Goal: Navigation & Orientation: Find specific page/section

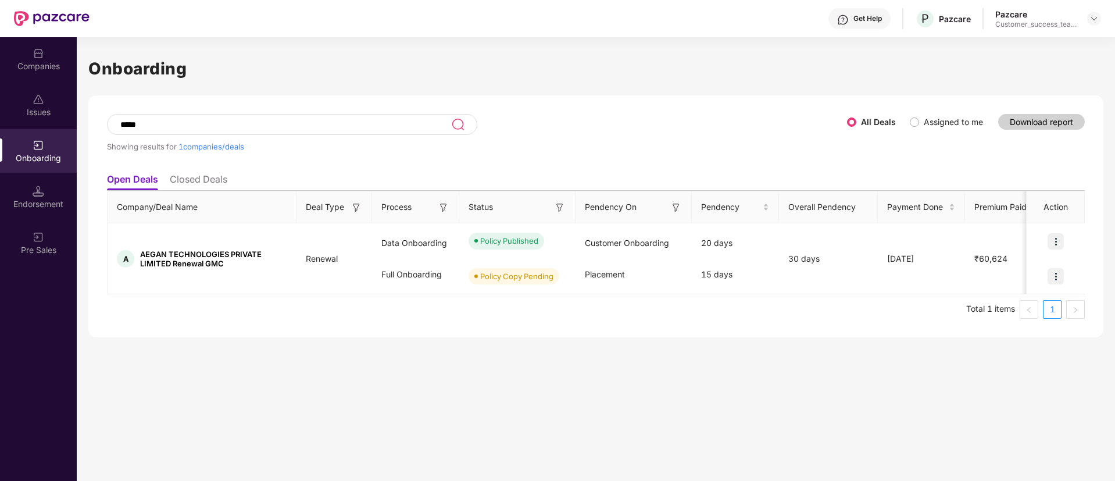
click at [53, 63] on div "Companies" at bounding box center [38, 66] width 77 height 12
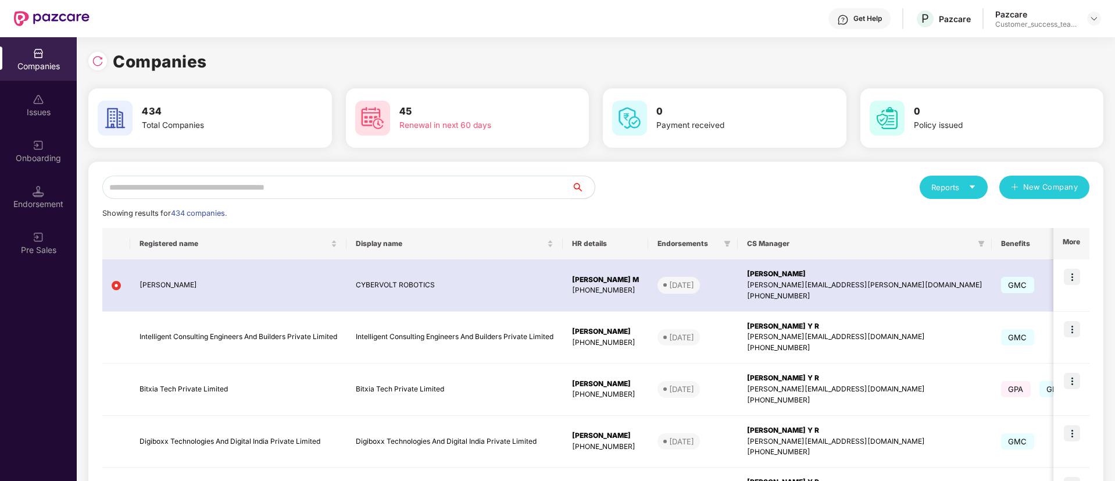
click at [333, 185] on input "text" at bounding box center [336, 187] width 469 height 23
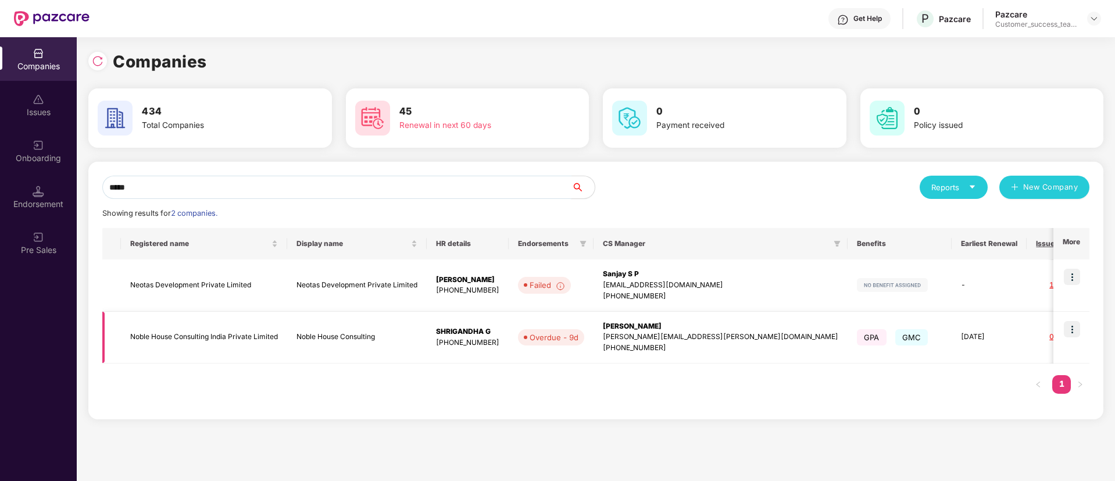
type input "*****"
click at [1075, 330] on img at bounding box center [1072, 329] width 16 height 16
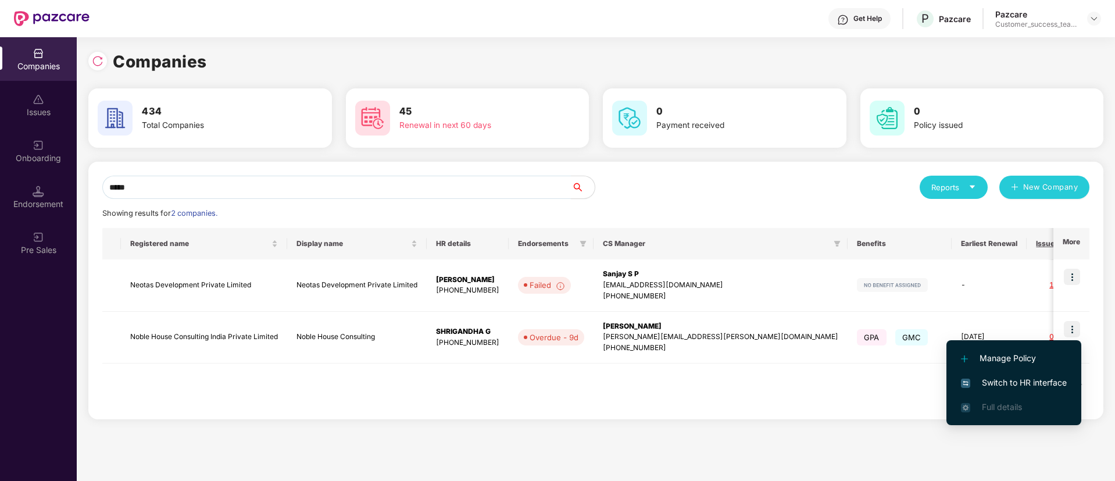
click at [1038, 375] on li "Switch to HR interface" at bounding box center [1013, 382] width 135 height 24
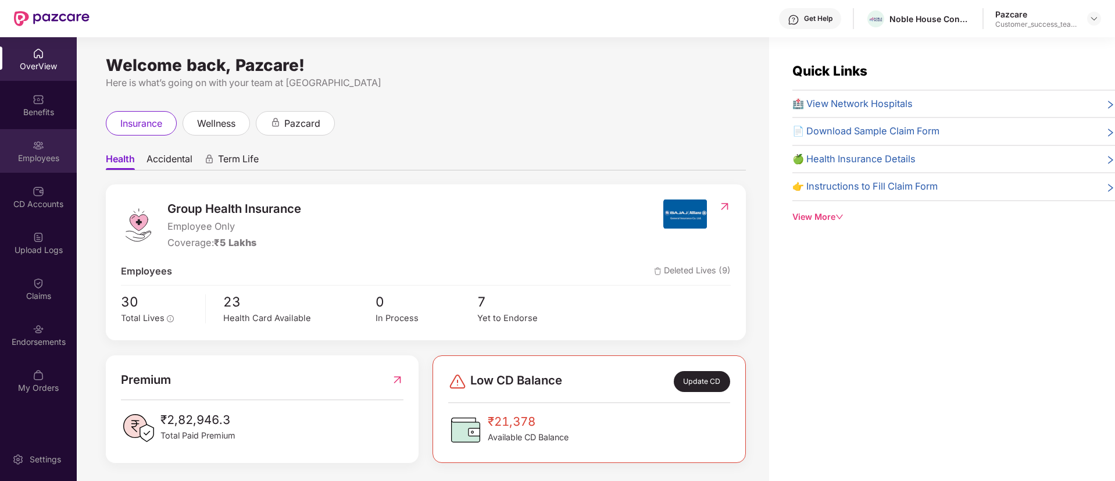
click at [37, 155] on div "Employees" at bounding box center [38, 158] width 77 height 12
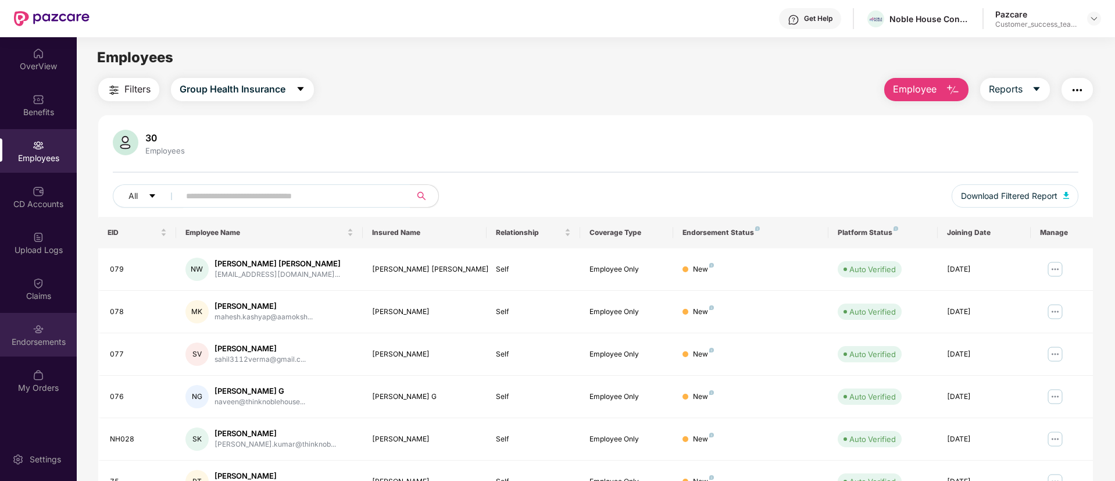
click at [26, 329] on div "Endorsements" at bounding box center [38, 335] width 77 height 44
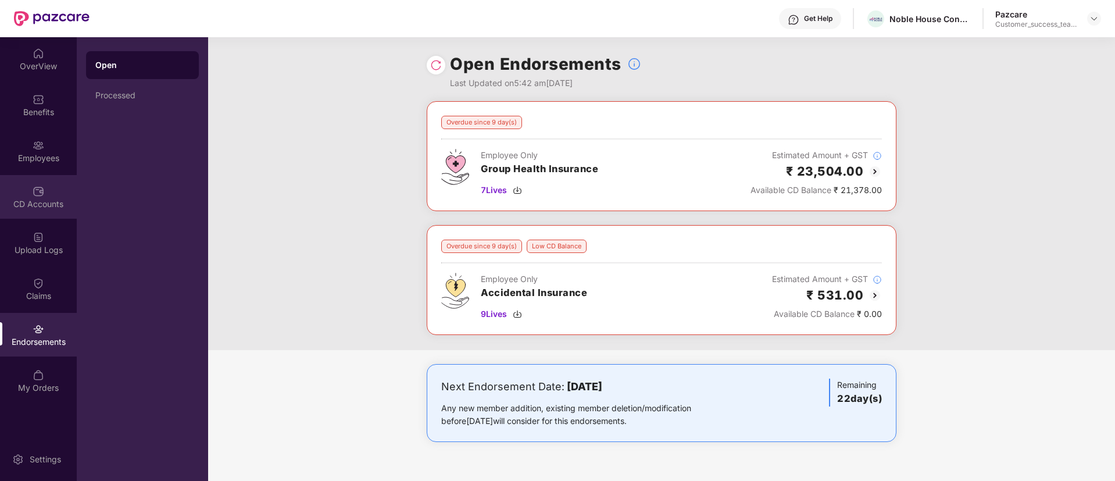
click at [47, 198] on div "CD Accounts" at bounding box center [38, 204] width 77 height 12
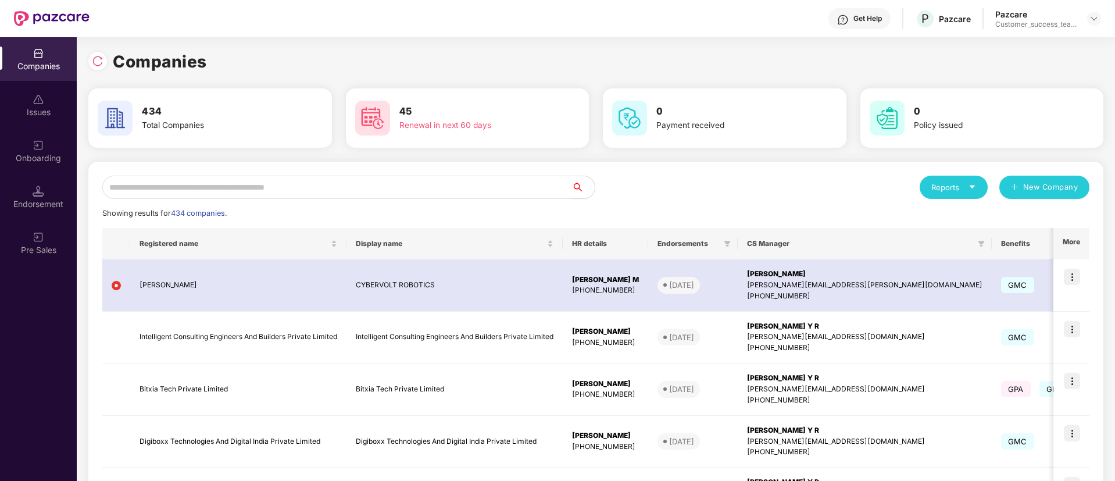
click at [284, 187] on input "text" at bounding box center [336, 187] width 469 height 23
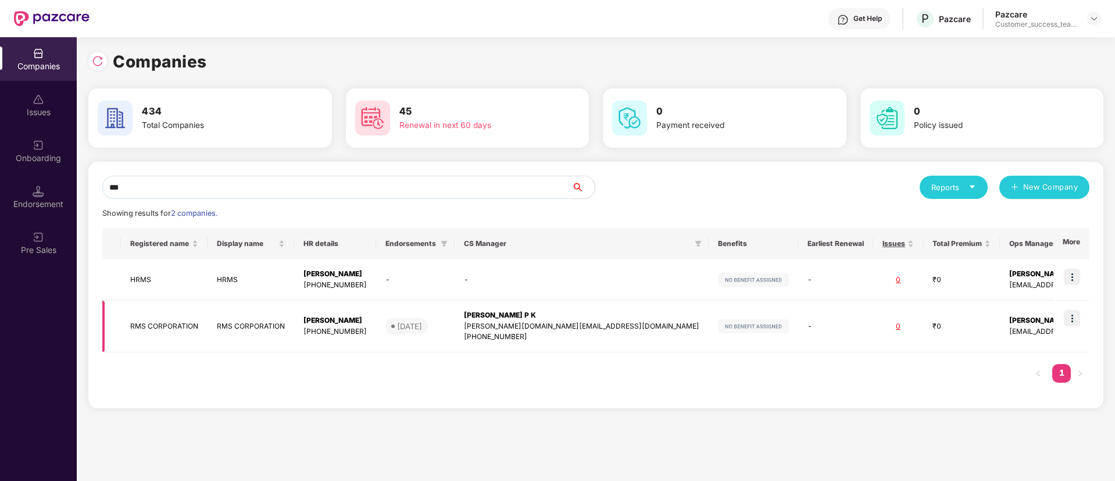
type input "***"
click at [1067, 321] on img at bounding box center [1072, 318] width 16 height 16
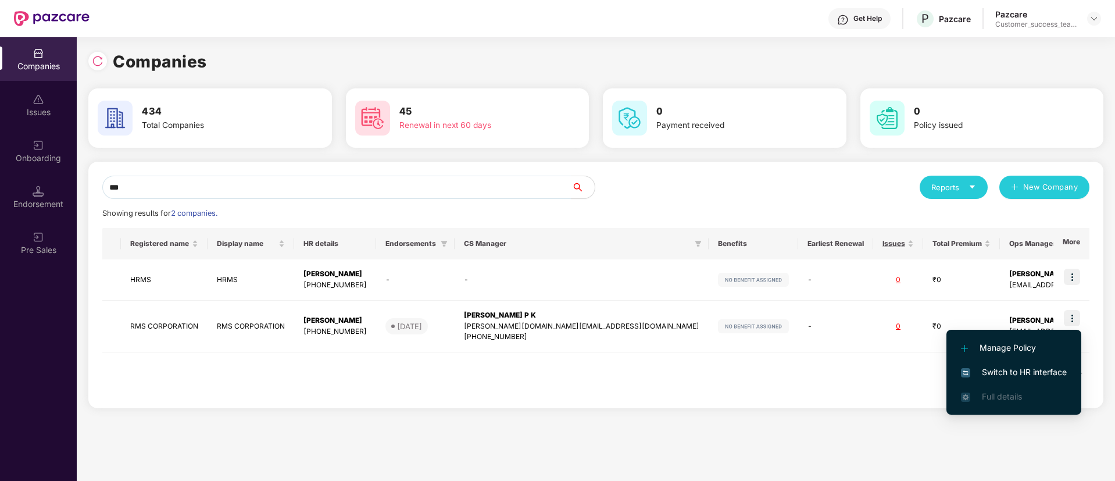
click at [1049, 364] on li "Switch to HR interface" at bounding box center [1013, 372] width 135 height 24
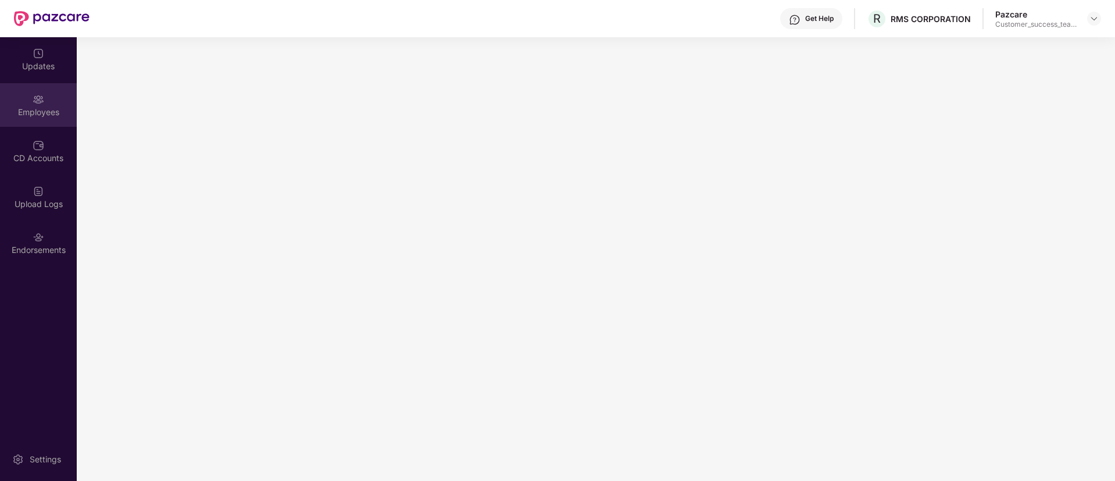
click at [27, 119] on div "Employees" at bounding box center [38, 105] width 77 height 44
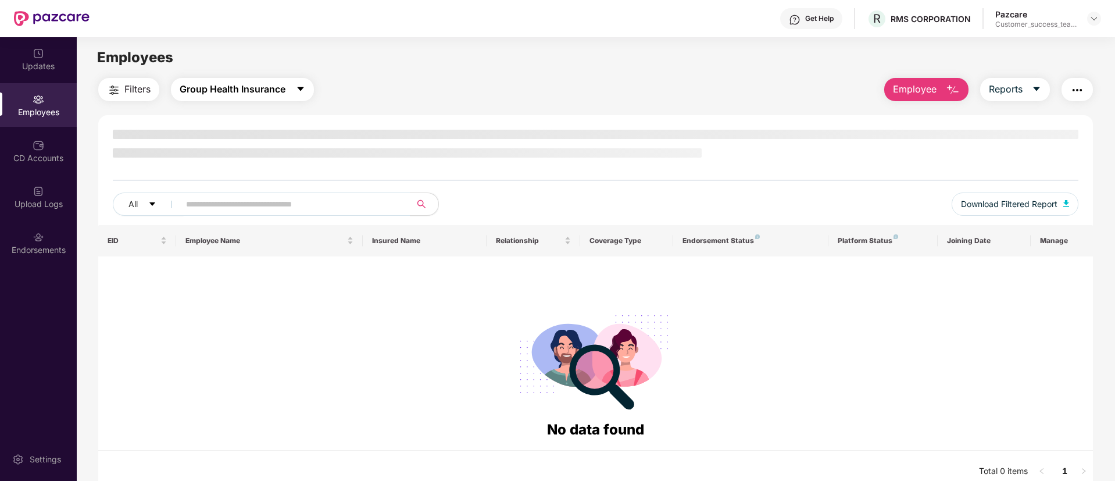
click at [239, 92] on span "Group Health Insurance" at bounding box center [233, 89] width 106 height 15
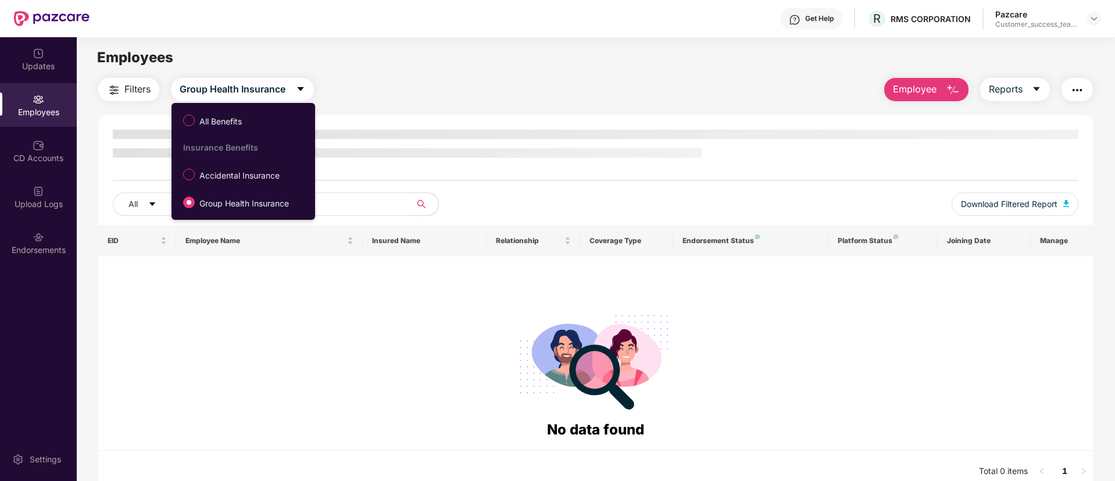
click at [463, 56] on div "Employees" at bounding box center [596, 58] width 1038 height 22
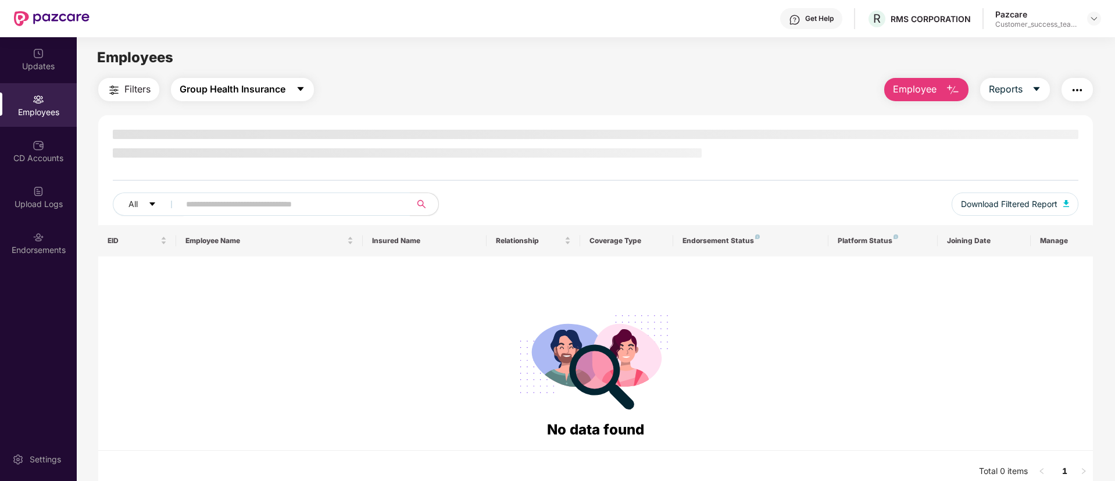
click at [289, 87] on button "Group Health Insurance" at bounding box center [242, 89] width 143 height 23
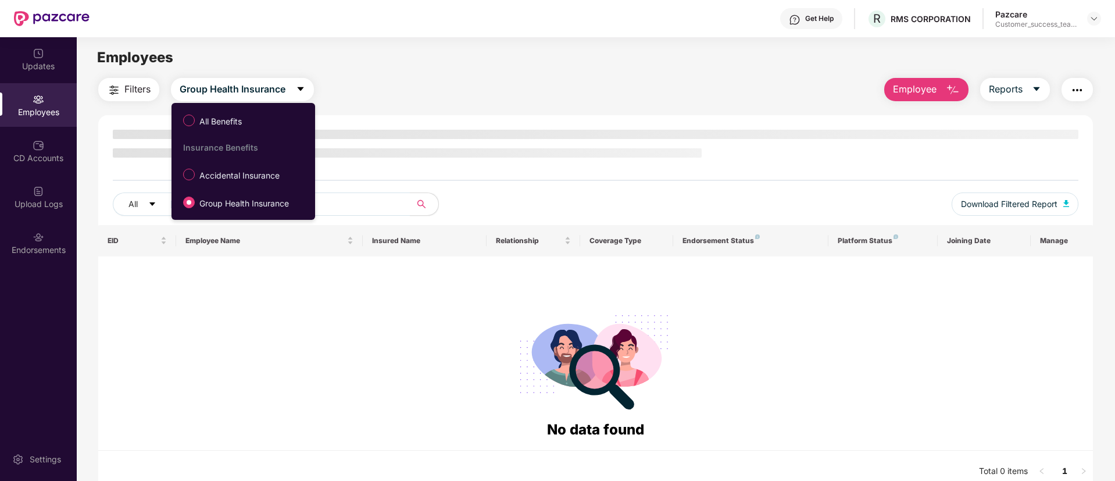
click at [218, 106] on ul "All Benefits Insurance Benefits Accidental Insurance Group Health Insurance" at bounding box center [243, 161] width 144 height 117
click at [218, 118] on span "All Benefits" at bounding box center [221, 121] width 52 height 13
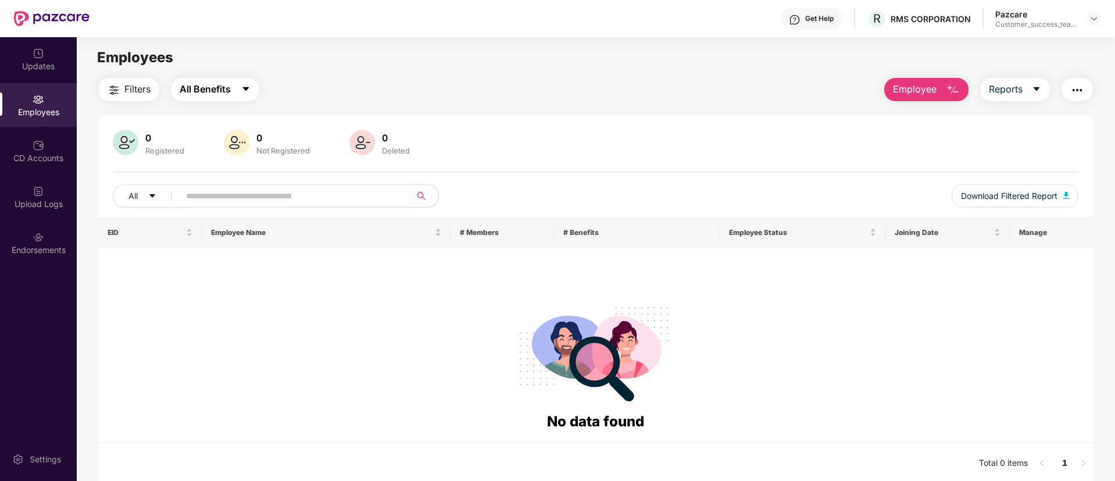
click at [230, 91] on span "All Benefits" at bounding box center [205, 89] width 51 height 15
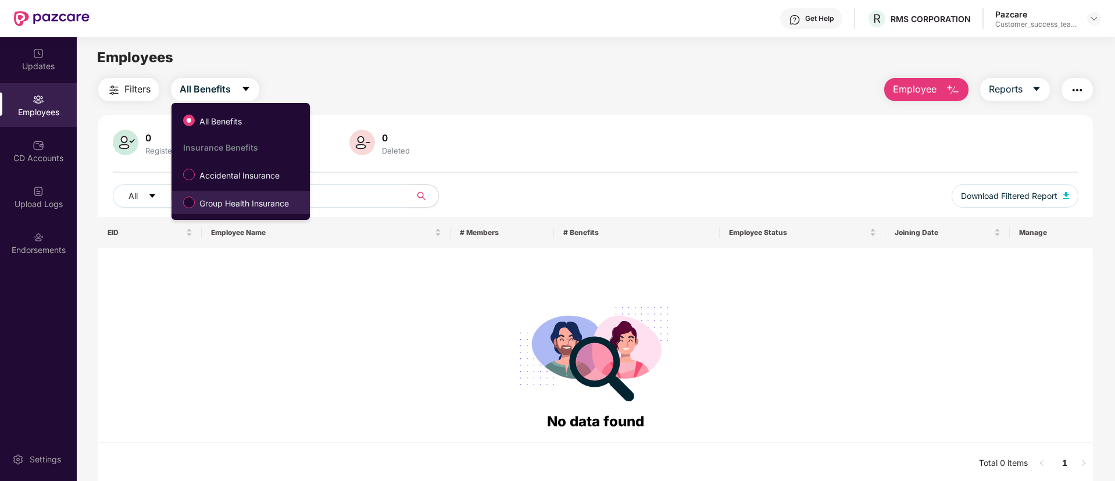
click at [242, 201] on span "Group Health Insurance" at bounding box center [244, 203] width 99 height 13
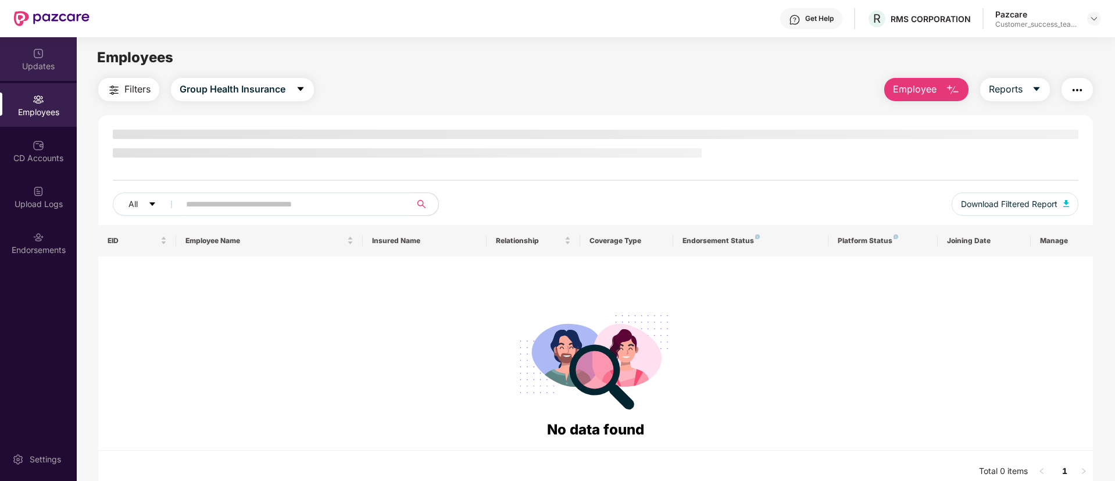
click at [44, 59] on div "Updates" at bounding box center [38, 59] width 77 height 44
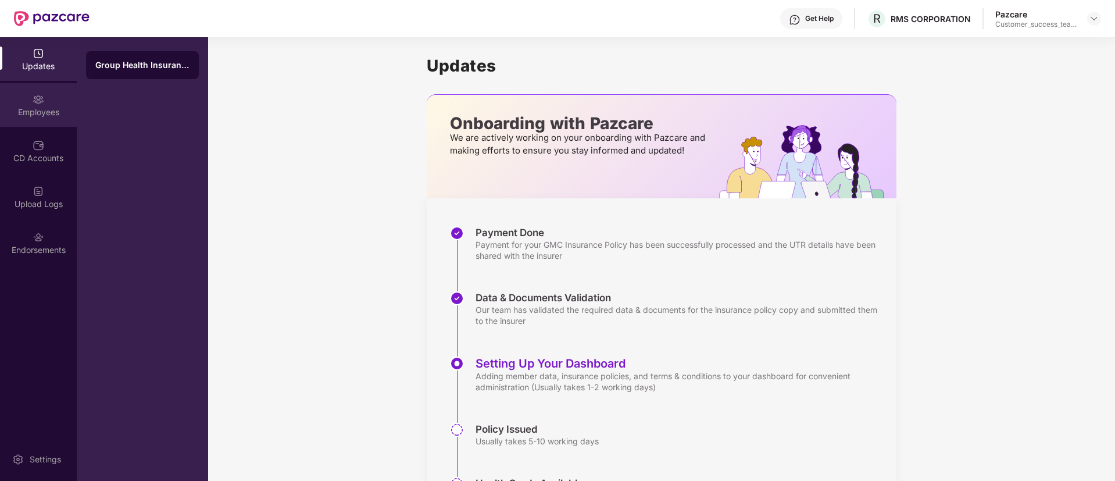
click at [34, 109] on div "Employees" at bounding box center [38, 112] width 77 height 12
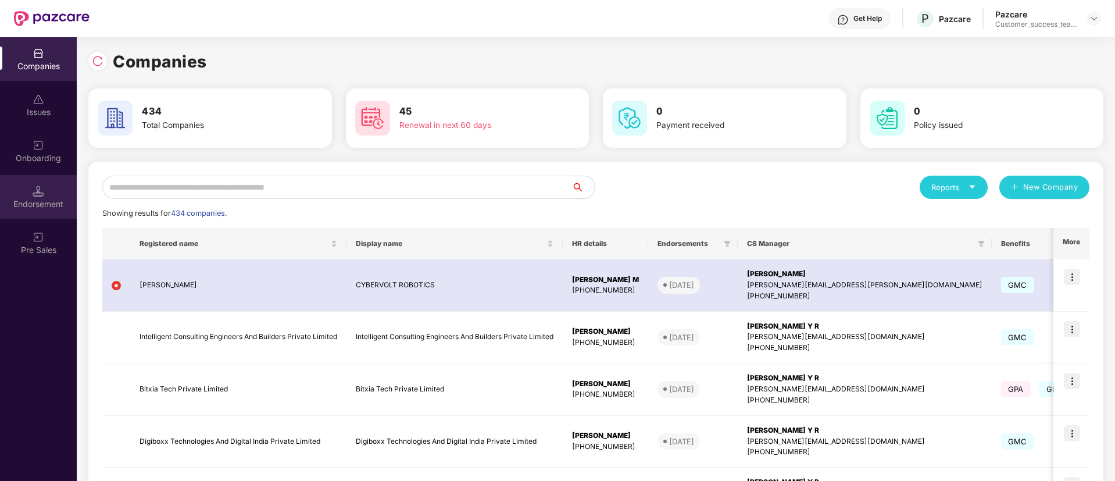
click at [53, 199] on div "Endorsement" at bounding box center [38, 204] width 77 height 12
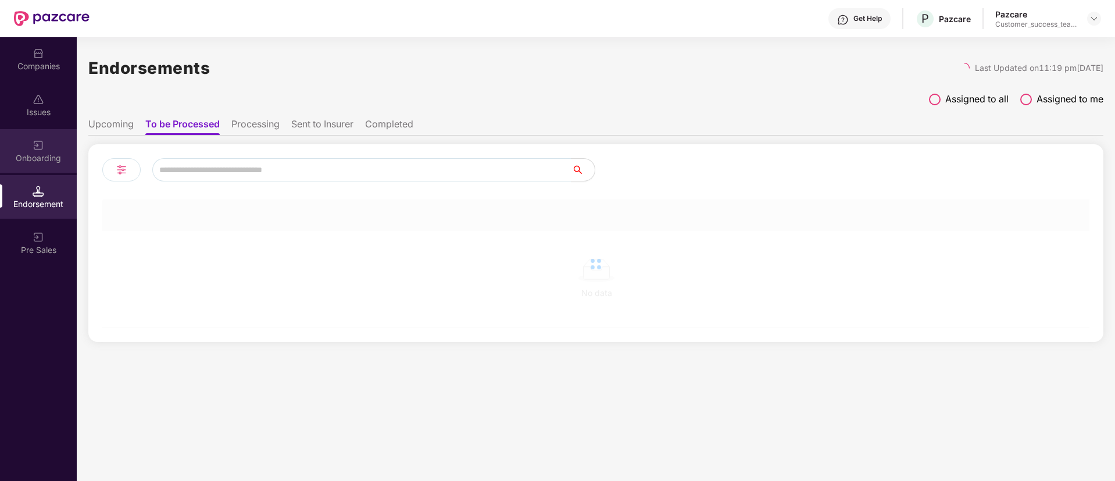
click at [56, 159] on div "Onboarding" at bounding box center [38, 158] width 77 height 12
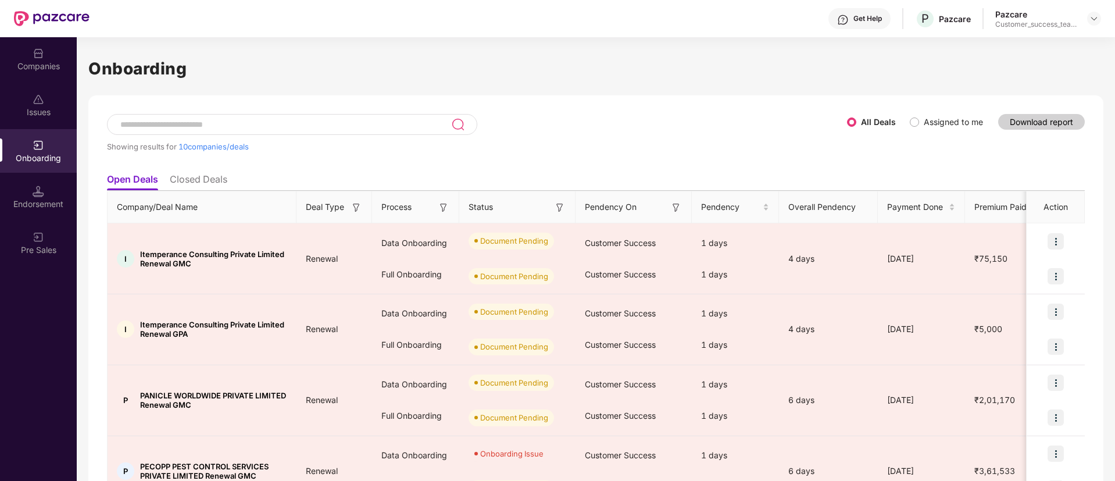
click at [324, 117] on div at bounding box center [292, 124] width 370 height 21
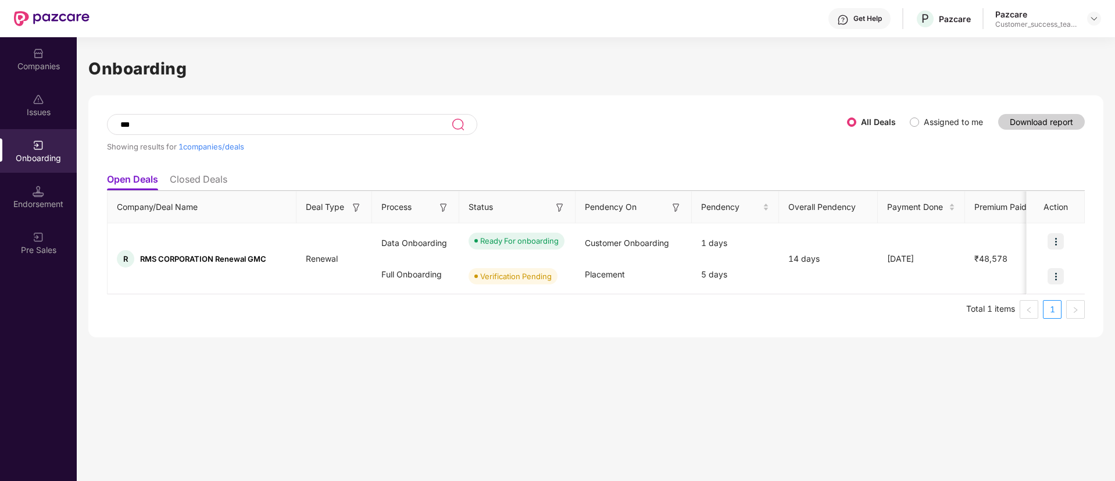
type input "***"
